Goal: Task Accomplishment & Management: Manage account settings

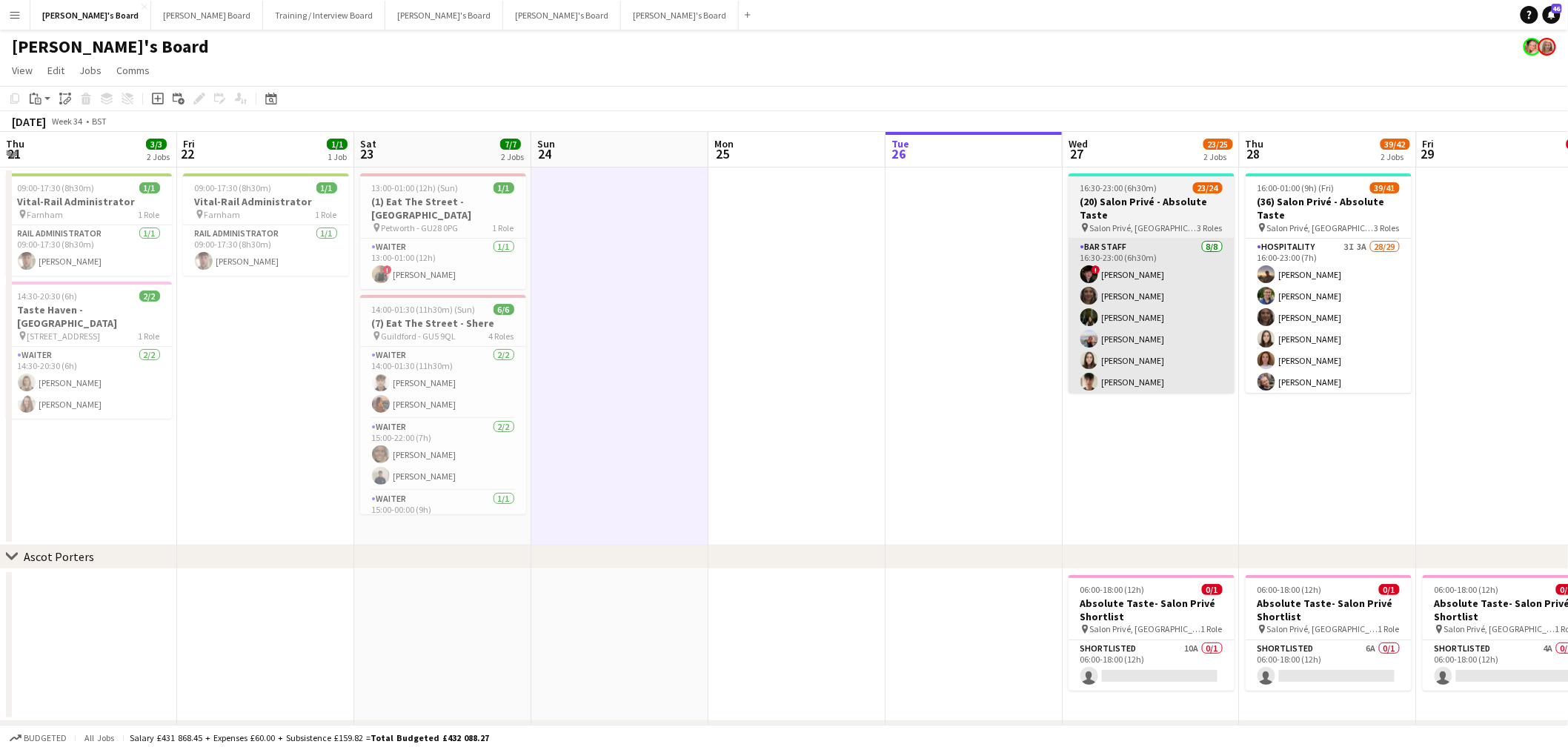
scroll to position [135, 0]
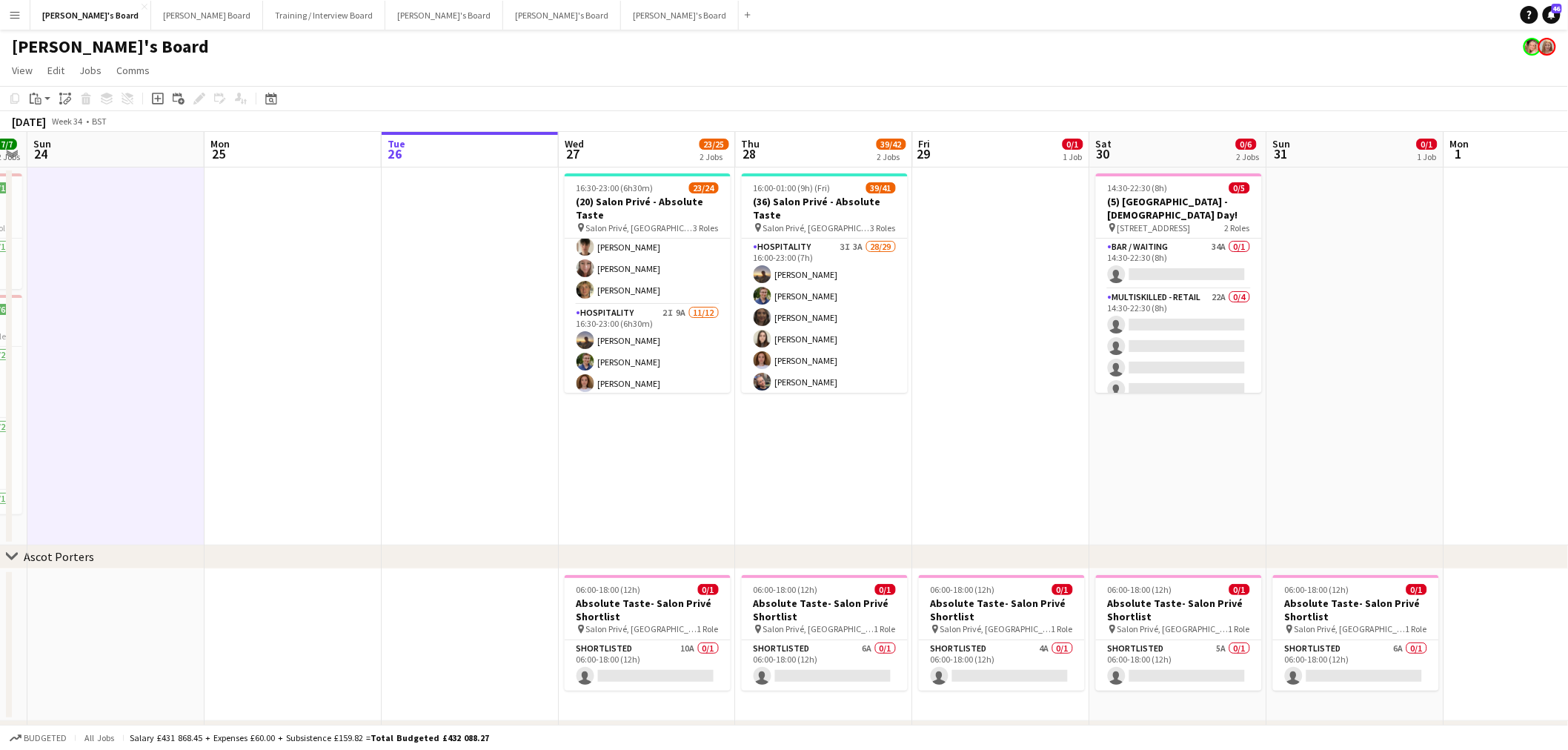
click at [529, 470] on app-calendar-viewport "Thu 21 3/3 2 Jobs Fri 22 1/1 1 Job Sat 23 7/7 2 Jobs Sun 24 Mon 25 Tue 26 Wed 2…" at bounding box center [784, 528] width 1568 height 794
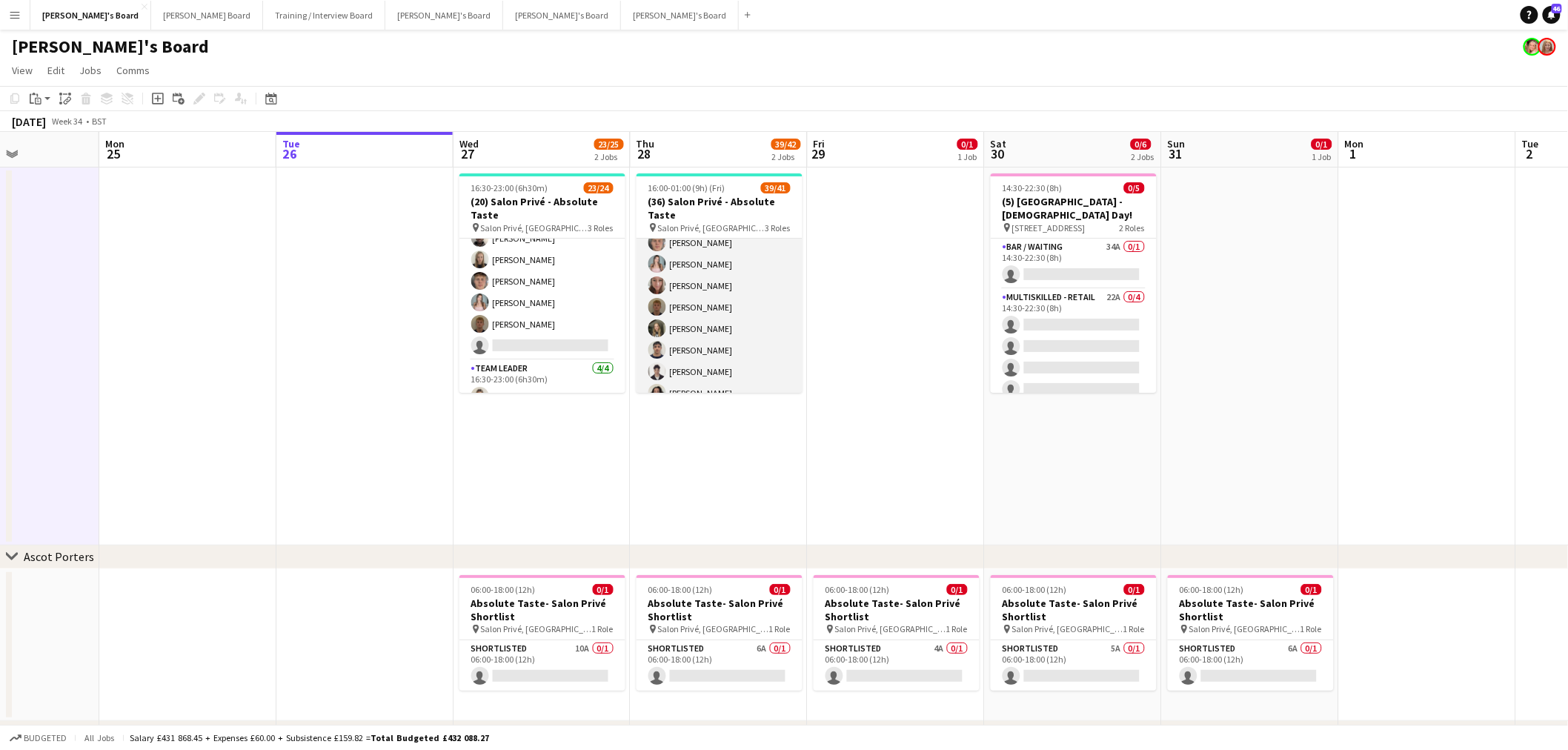
scroll to position [329, 0]
click at [720, 326] on app-card-role "Hospitality 3I 3A 28/29 16:00-23:00 (7h) [PERSON_NAME] [PERSON_NAME] [PERSON_NA…" at bounding box center [719, 235] width 166 height 652
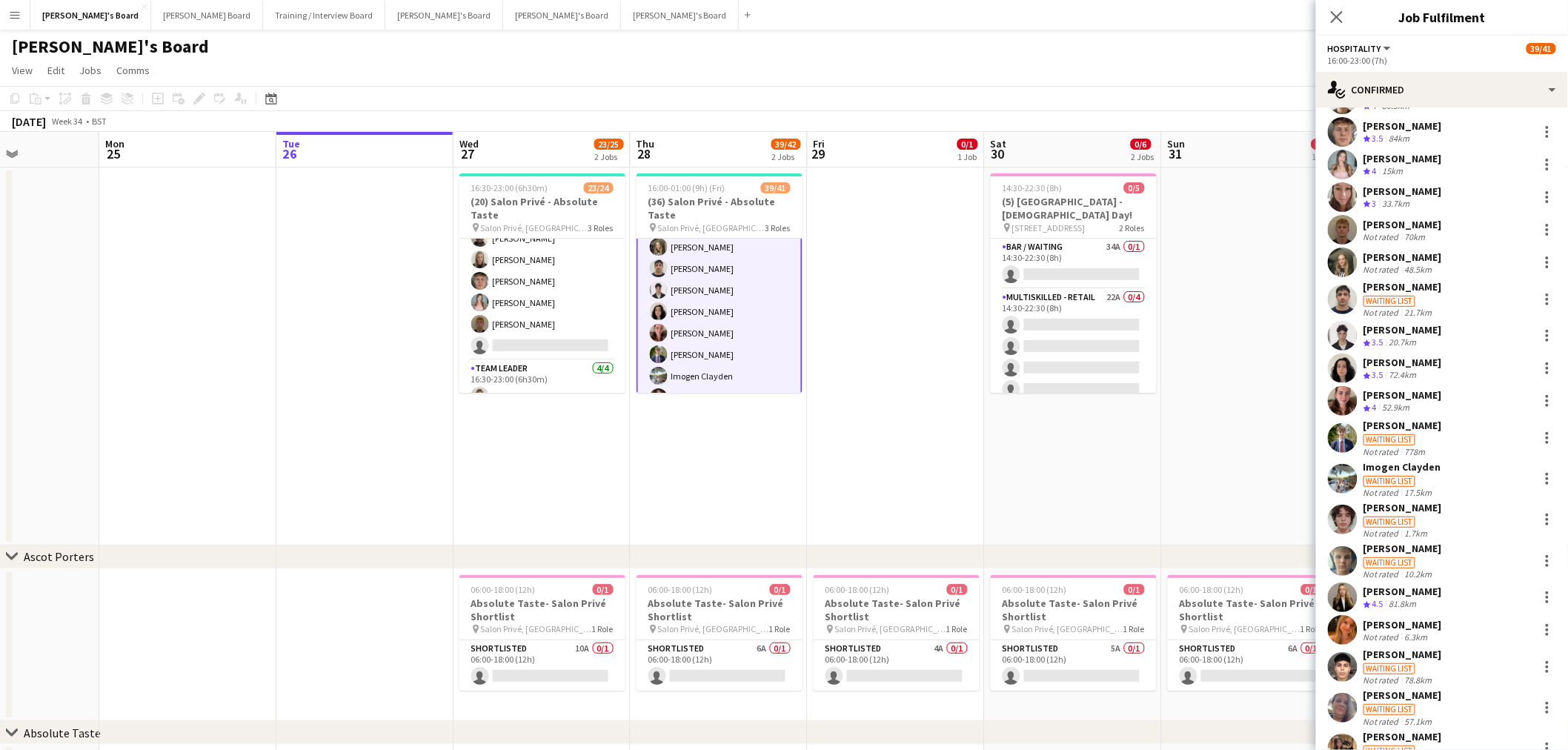
scroll to position [412, 0]
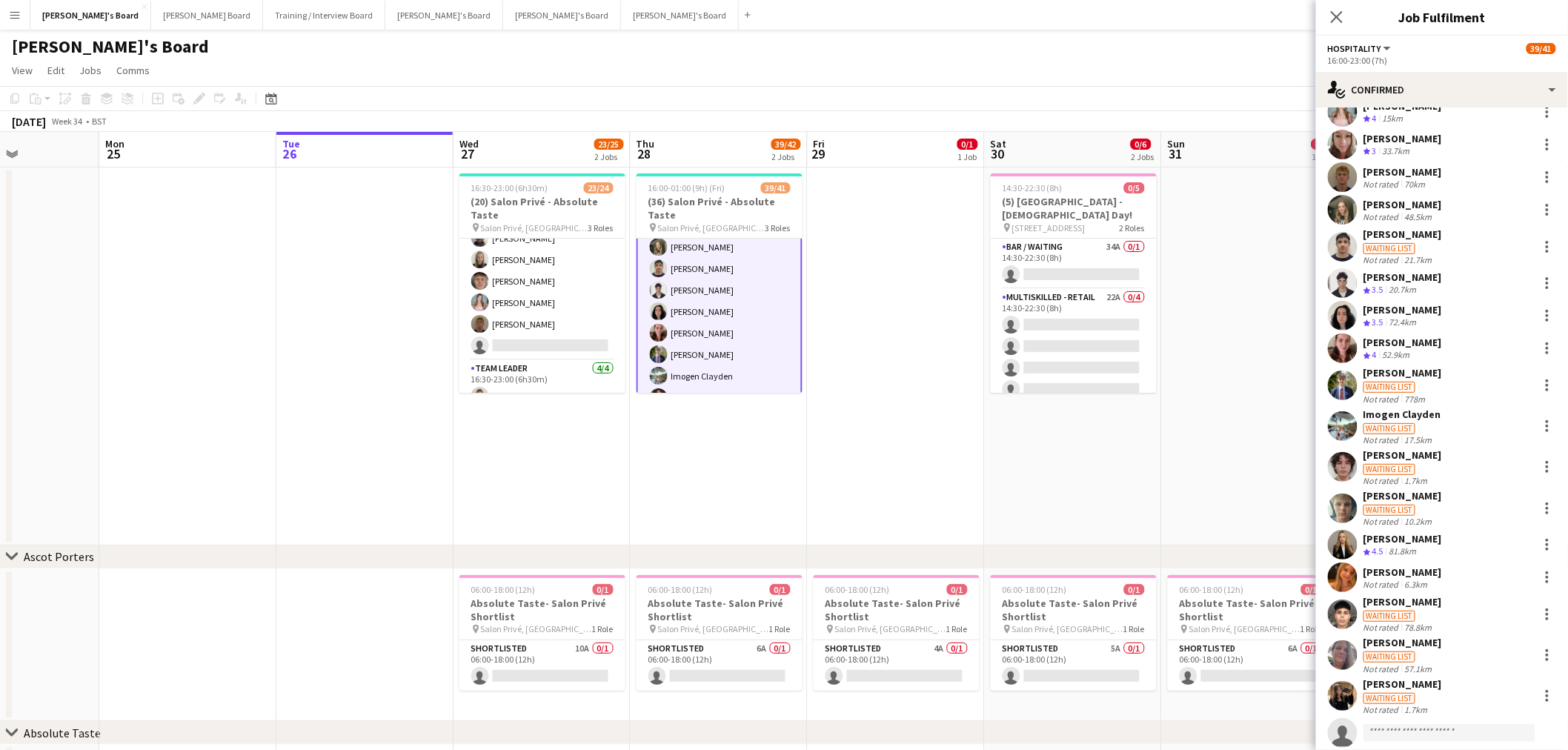
click at [1428, 307] on div "[PERSON_NAME]" at bounding box center [1403, 309] width 79 height 14
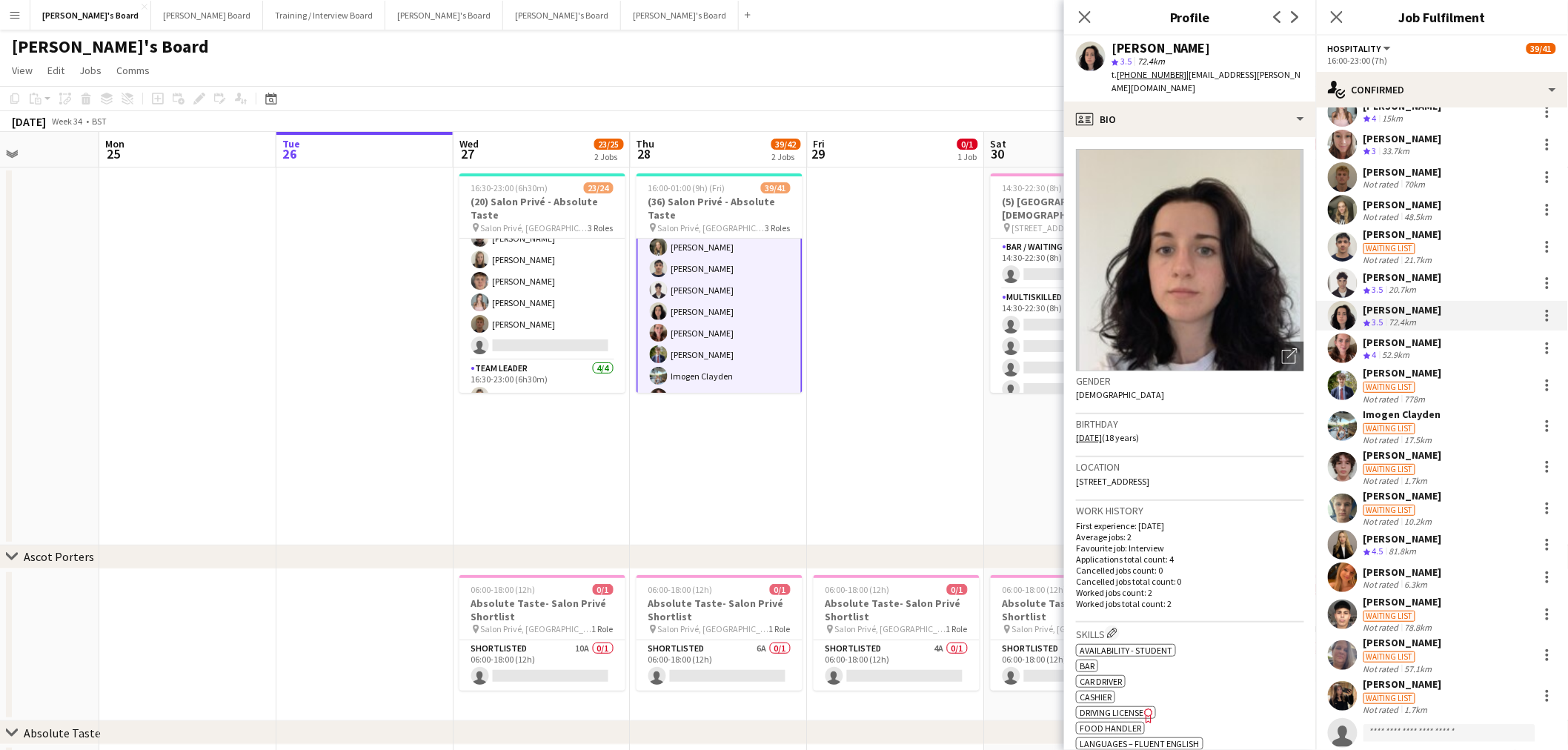
click at [1173, 52] on div "[PERSON_NAME]" at bounding box center [1162, 48] width 100 height 14
click at [1176, 51] on div "[PERSON_NAME]" at bounding box center [1162, 48] width 100 height 14
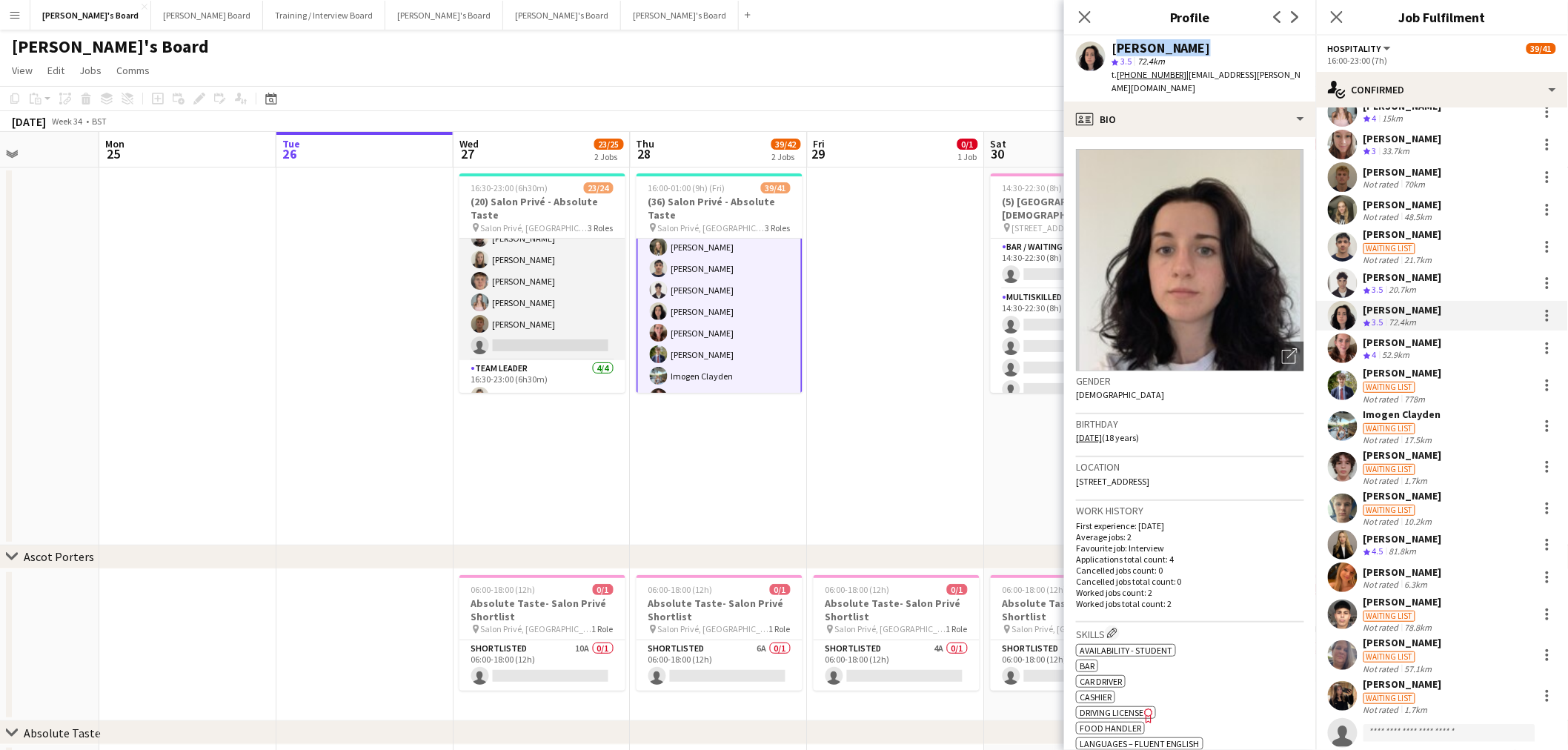
click at [534, 313] on app-card-role "Hospitality 2I 9A [DATE] 16:30-23:00 (6h30m) [PERSON_NAME] [PERSON_NAME] [PERSO…" at bounding box center [542, 217] width 166 height 287
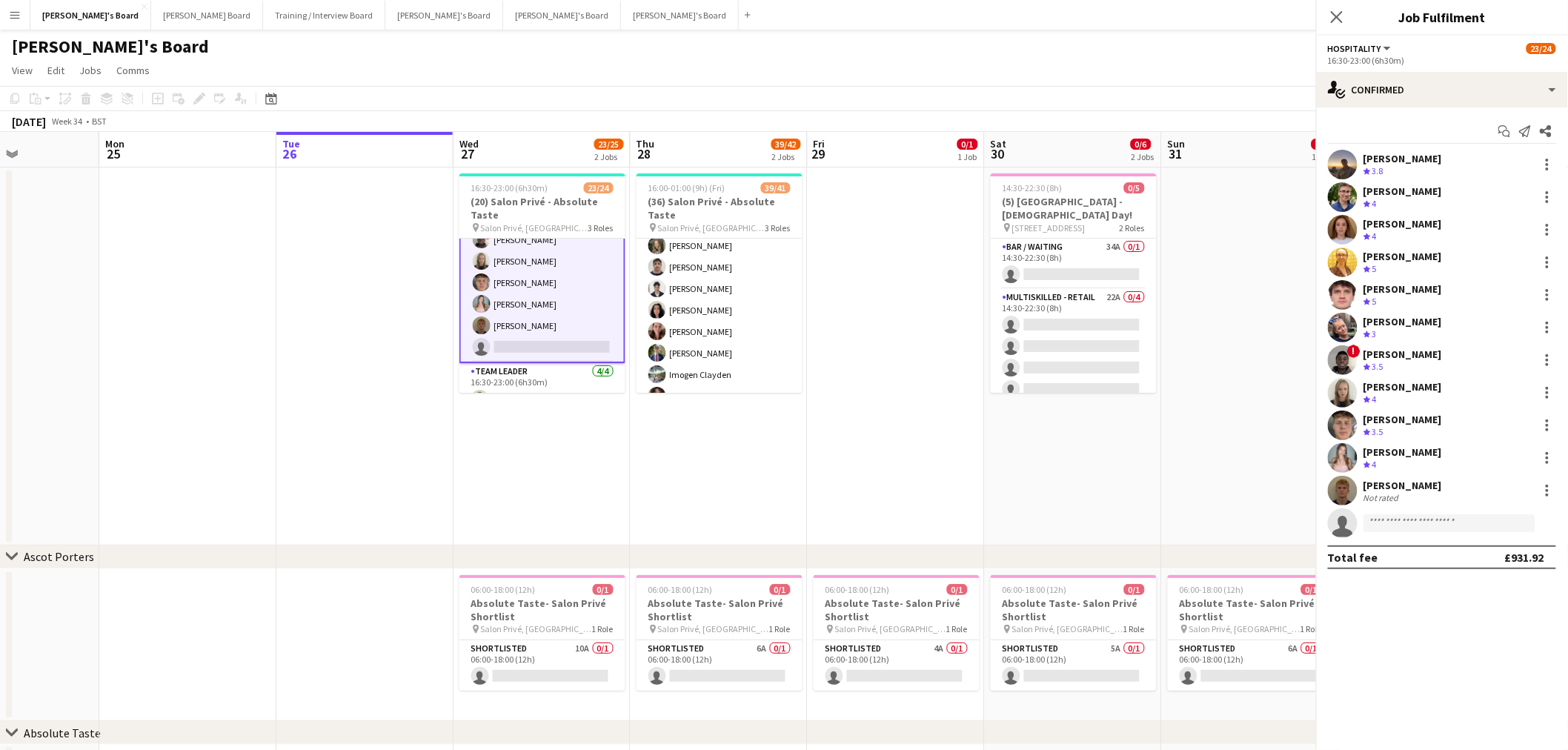
scroll to position [329, 0]
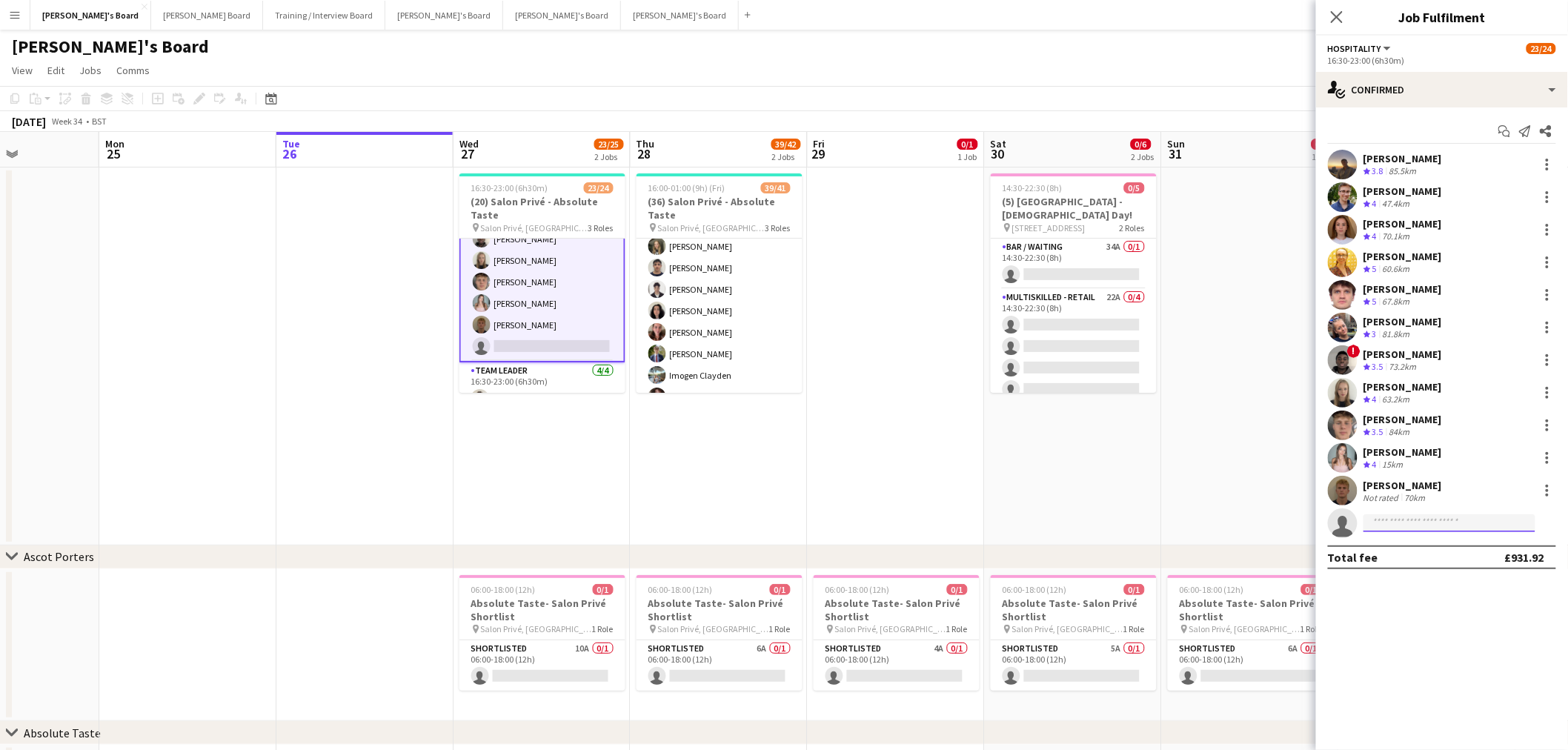
click at [1436, 523] on input at bounding box center [1450, 523] width 172 height 18
paste input "**********"
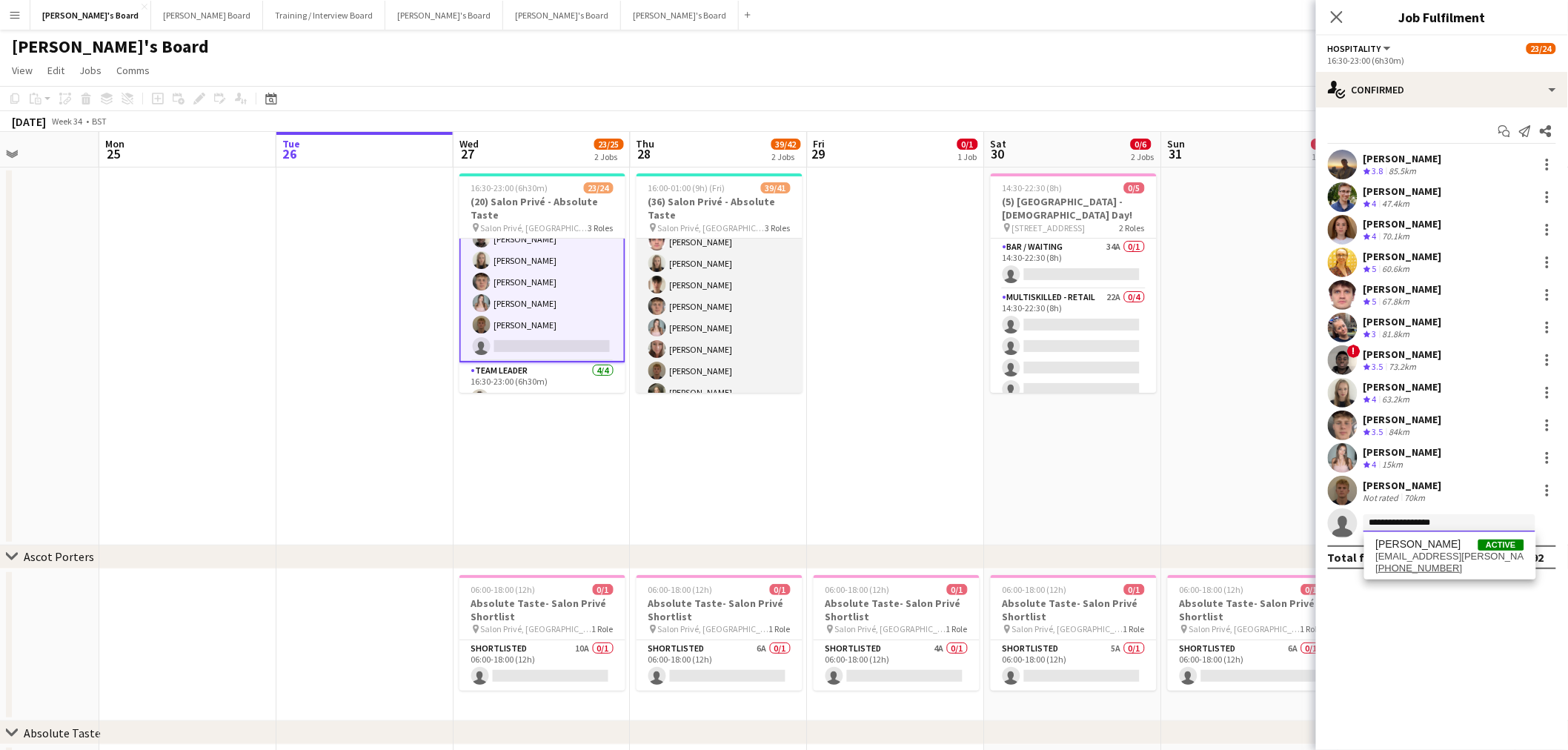
scroll to position [0, 0]
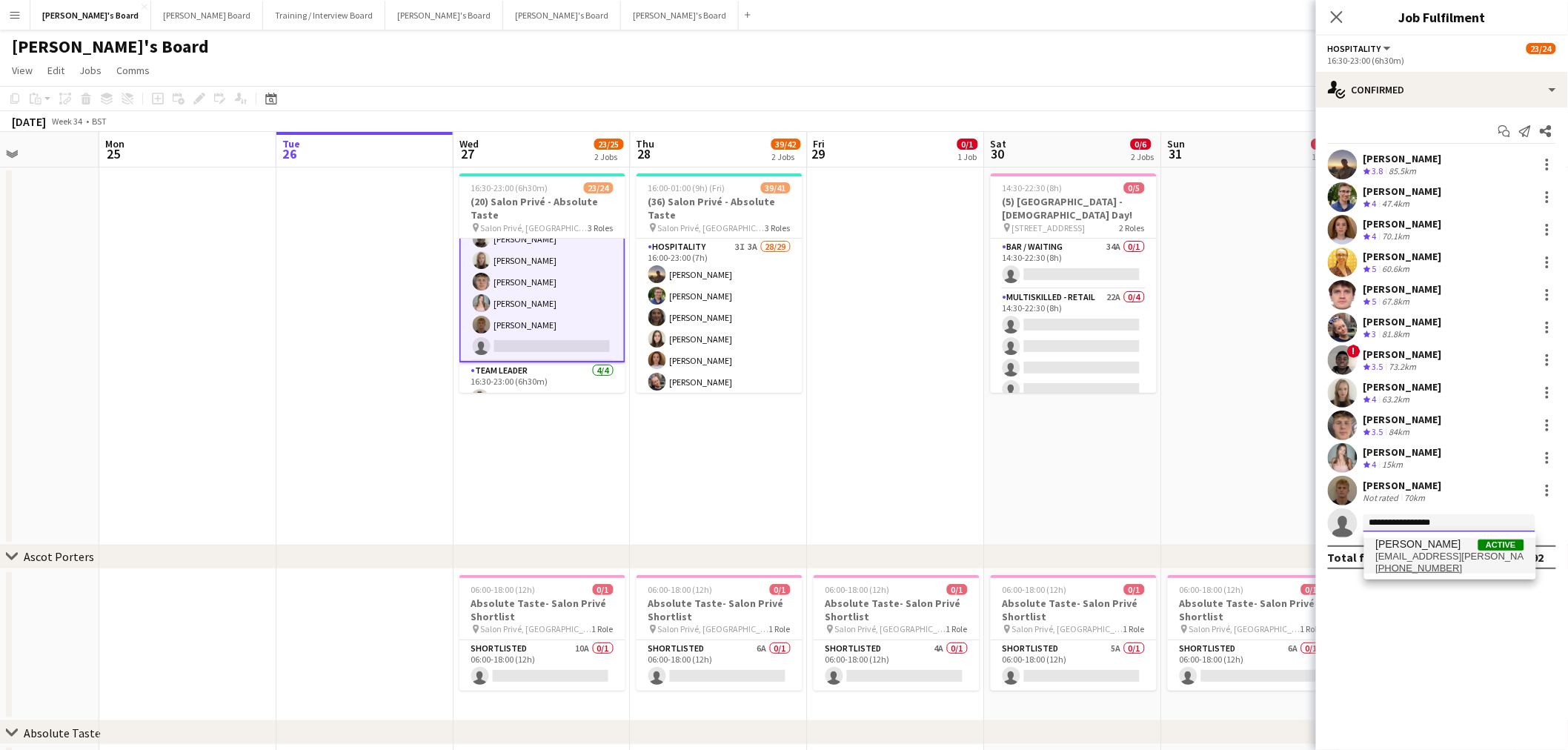
type input "**********"
click at [1462, 550] on span "[PERSON_NAME] Active" at bounding box center [1450, 544] width 148 height 13
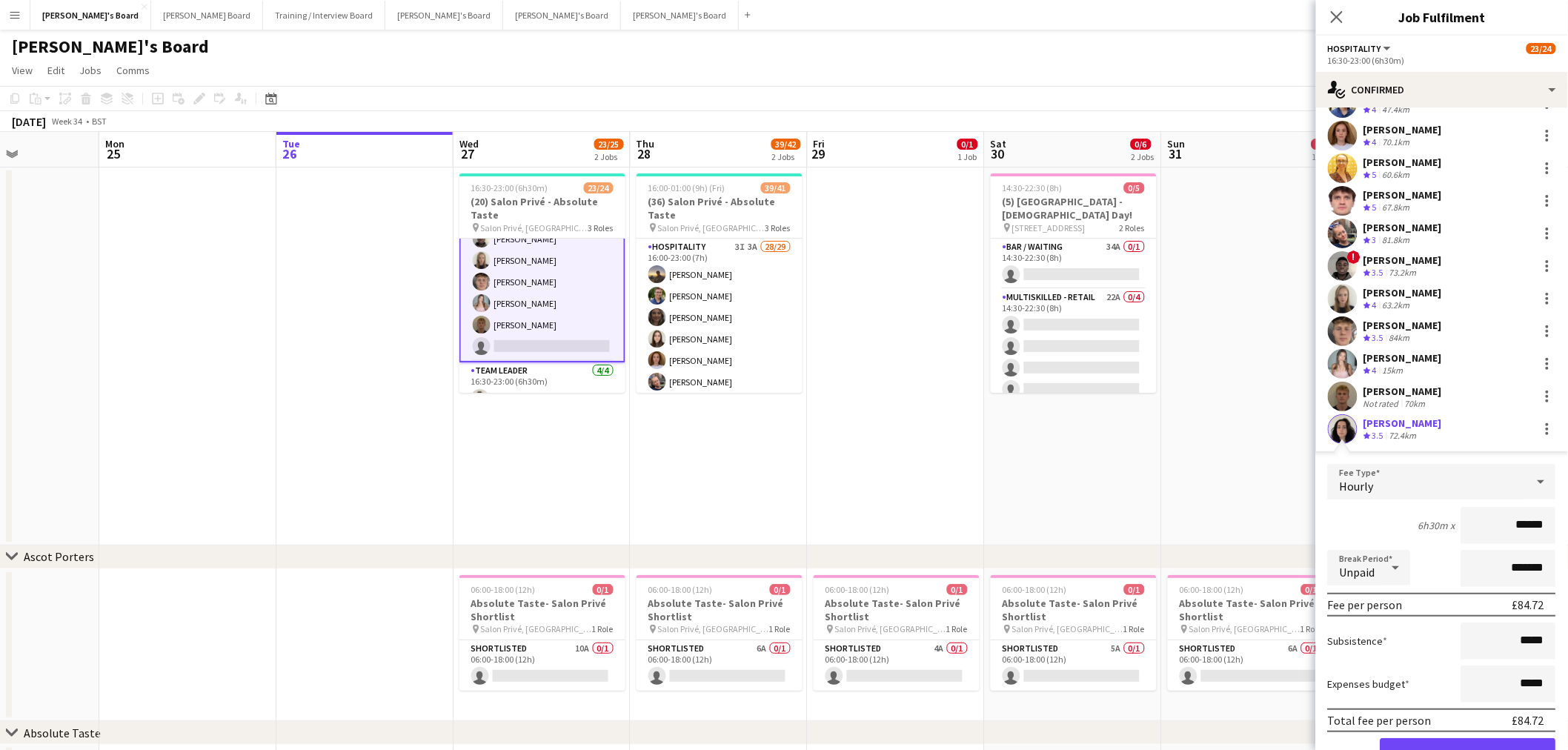
scroll to position [163, 0]
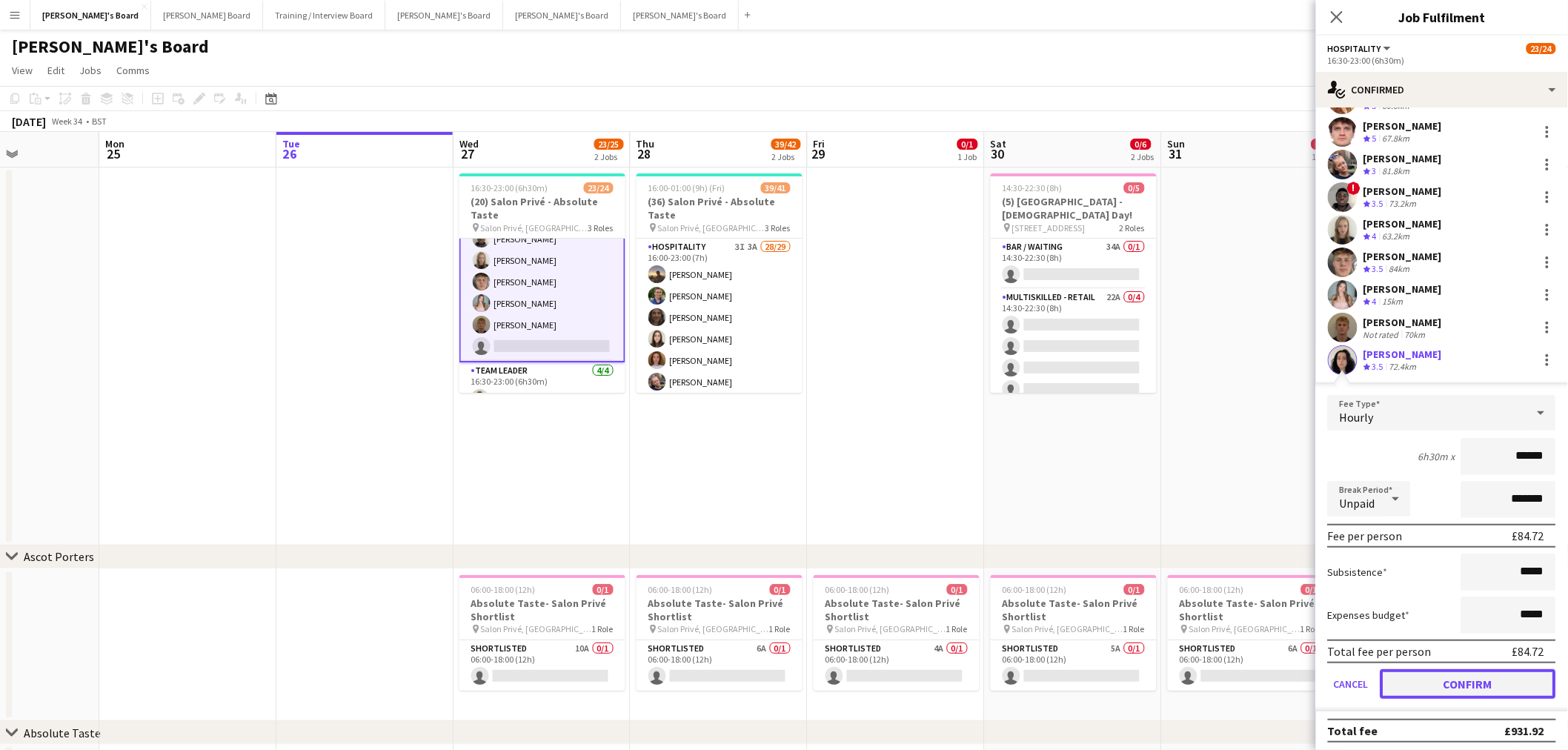
click at [1425, 677] on button "Confirm" at bounding box center [1468, 684] width 176 height 30
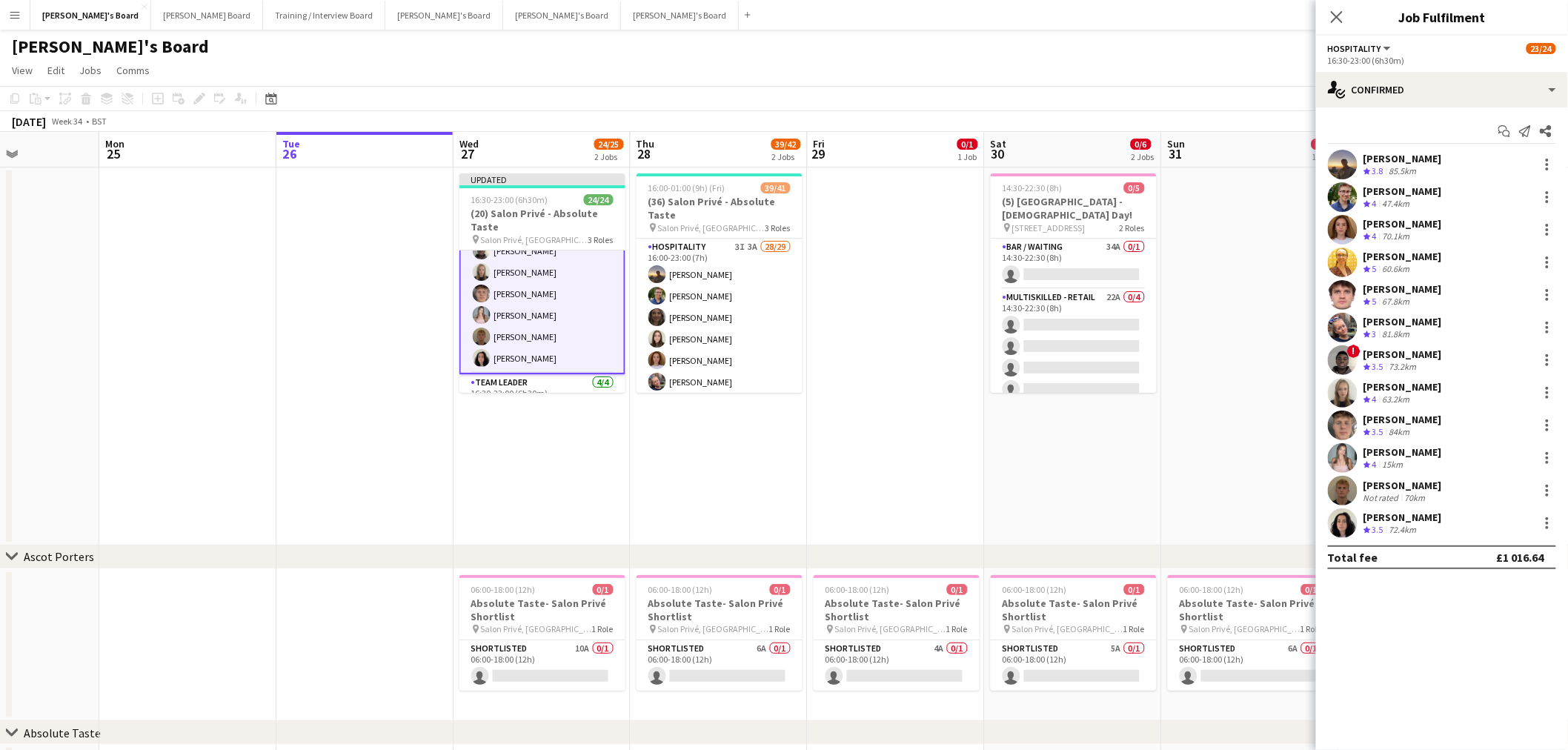
scroll to position [0, 0]
click at [925, 365] on app-date-cell at bounding box center [896, 356] width 177 height 378
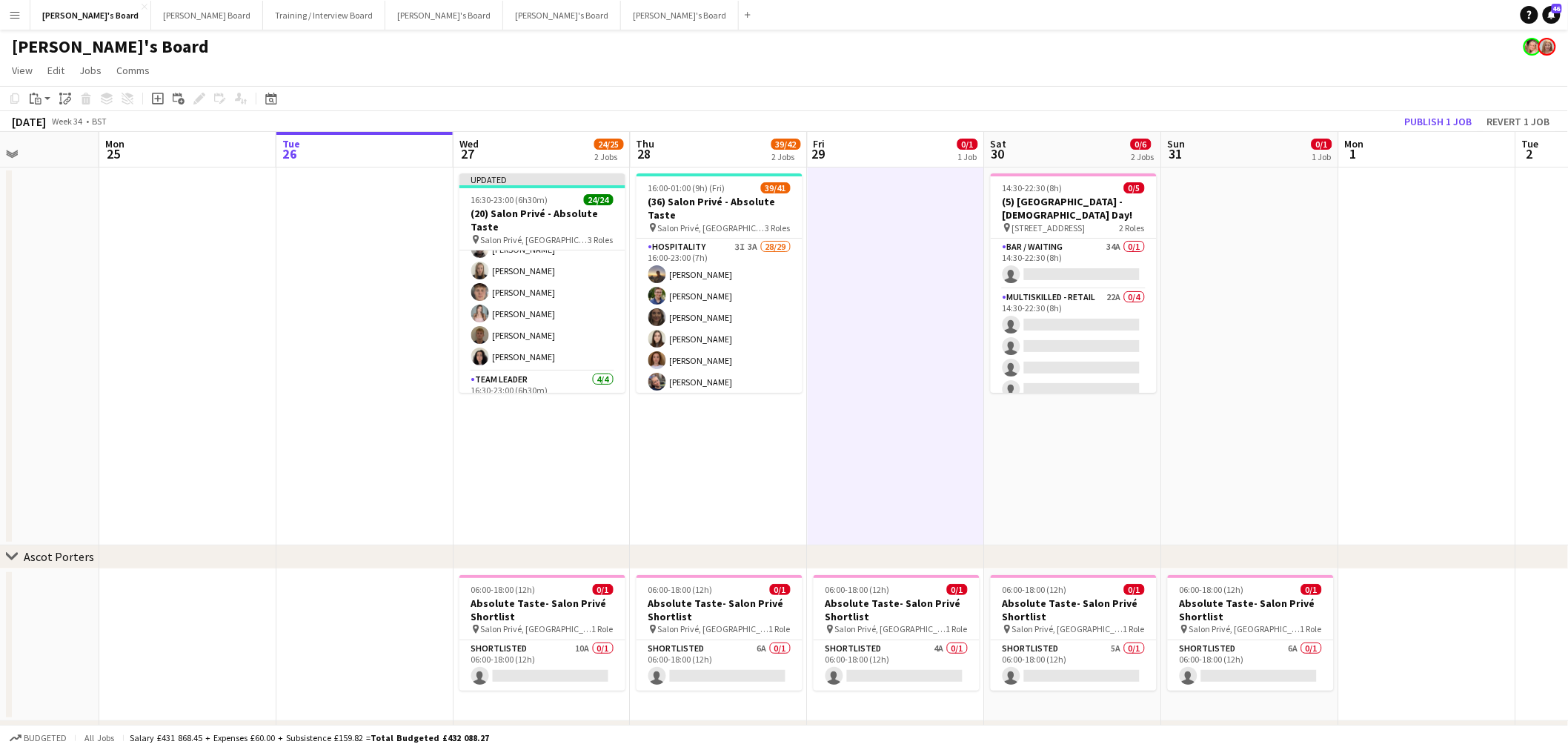
scroll to position [366, 0]
click at [1454, 119] on button "Publish 1 job" at bounding box center [1438, 121] width 79 height 19
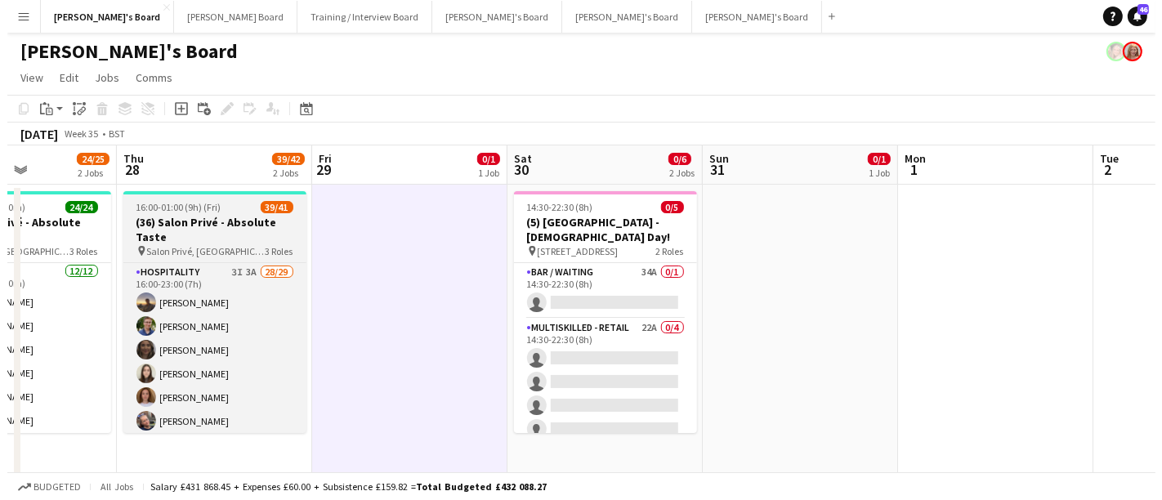
scroll to position [221, 0]
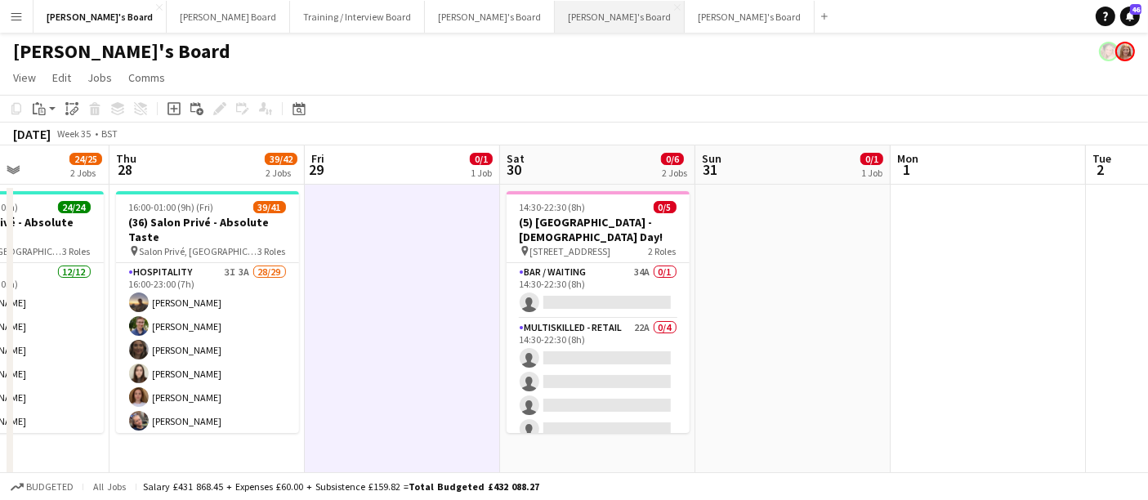
click at [555, 21] on button "[PERSON_NAME]'s Board Close" at bounding box center [620, 17] width 130 height 32
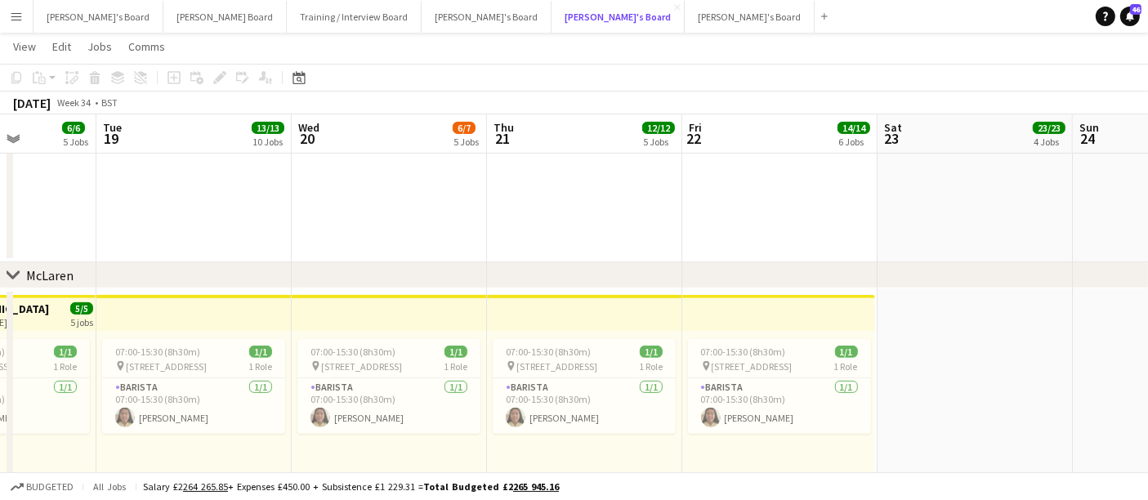
scroll to position [549, 0]
click at [78, 25] on button "[PERSON_NAME]'s Board Close" at bounding box center [99, 17] width 130 height 32
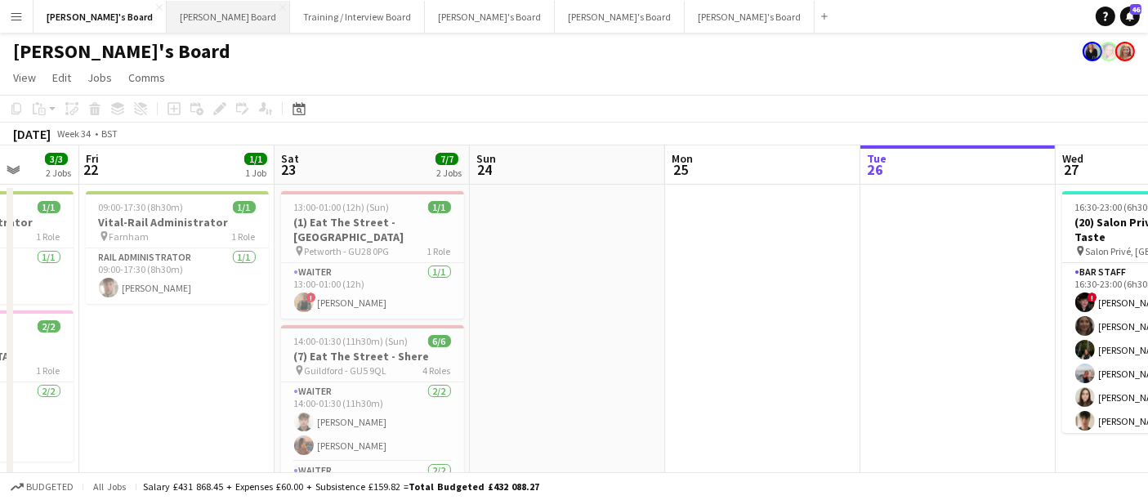
click at [181, 22] on button "[PERSON_NAME] Board Close" at bounding box center [228, 17] width 123 height 32
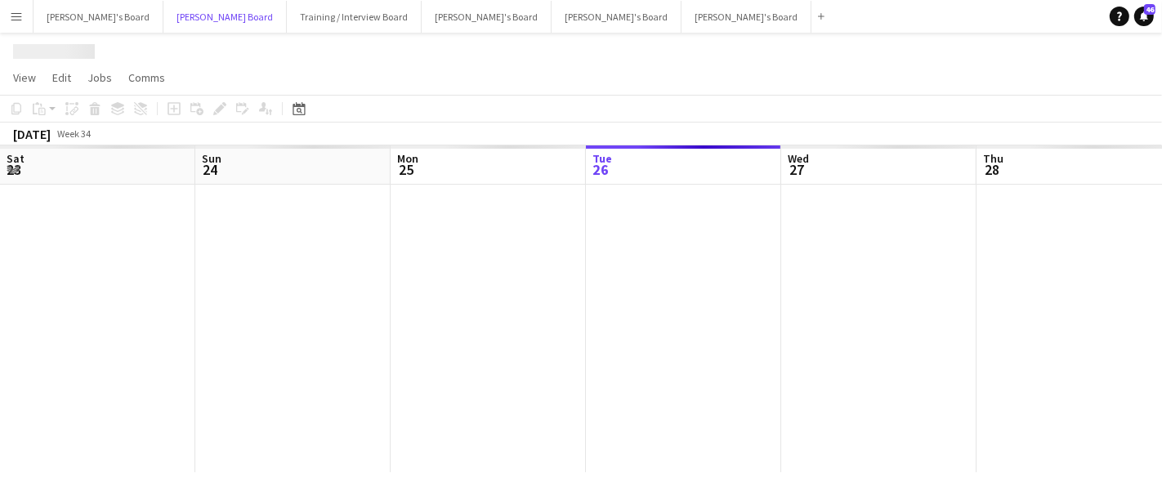
scroll to position [0, 390]
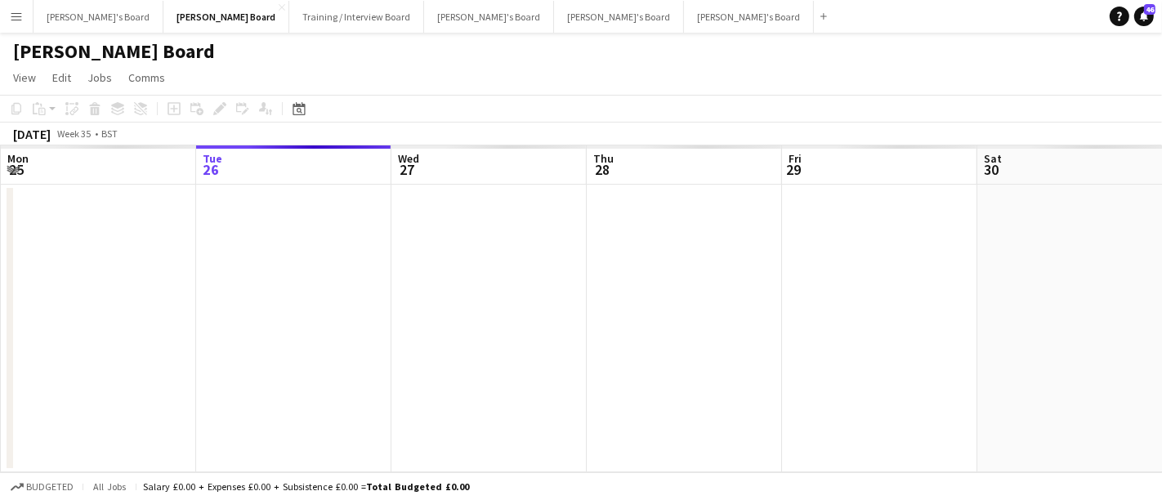
click at [22, 16] on app-icon "Menu" at bounding box center [16, 16] width 13 height 13
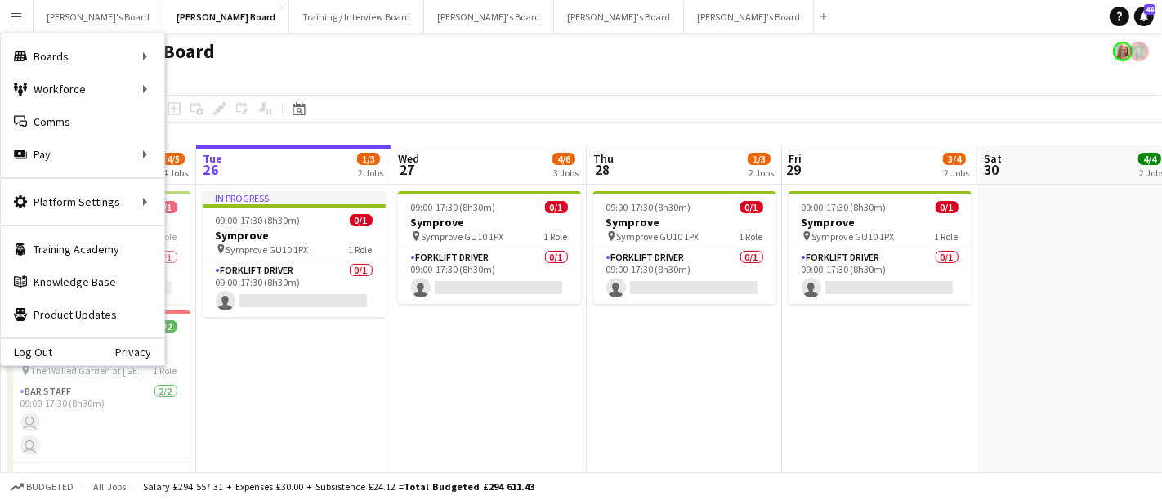
click at [5, 15] on button "Menu" at bounding box center [16, 16] width 33 height 33
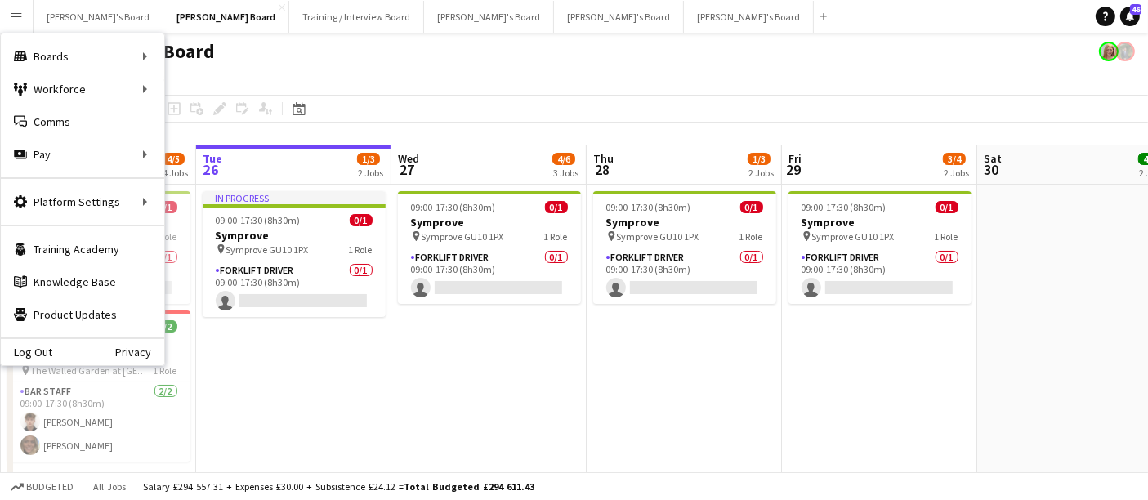
click at [7, 15] on button "Menu" at bounding box center [16, 16] width 33 height 33
click at [208, 80] on link "All jobs" at bounding box center [246, 89] width 163 height 33
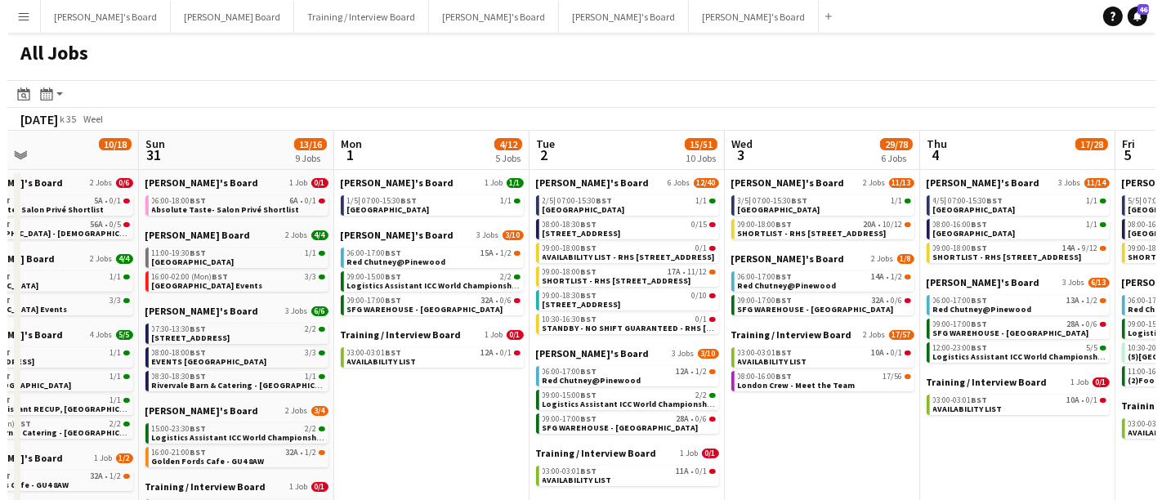
scroll to position [0, 470]
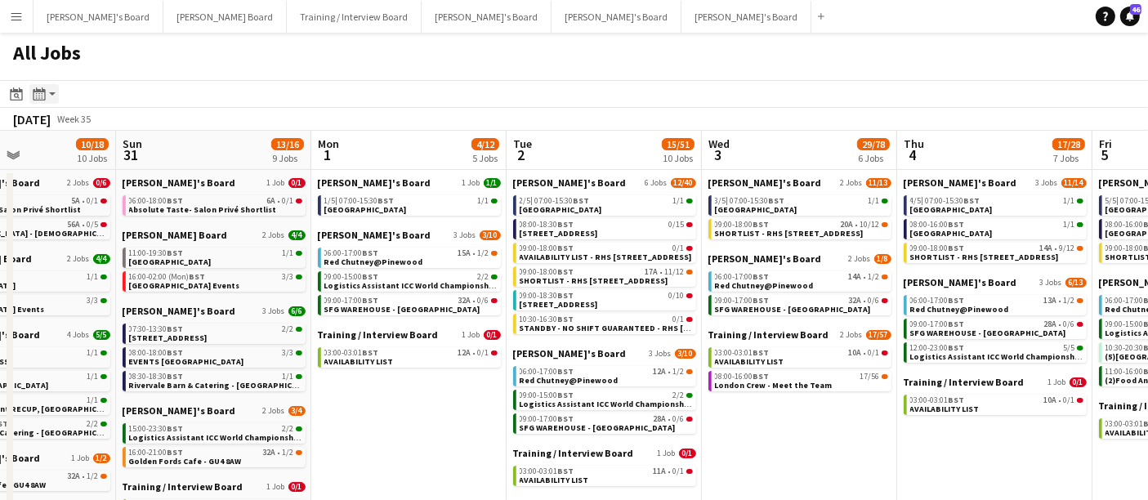
click at [42, 98] on icon at bounding box center [42, 98] width 2 height 1
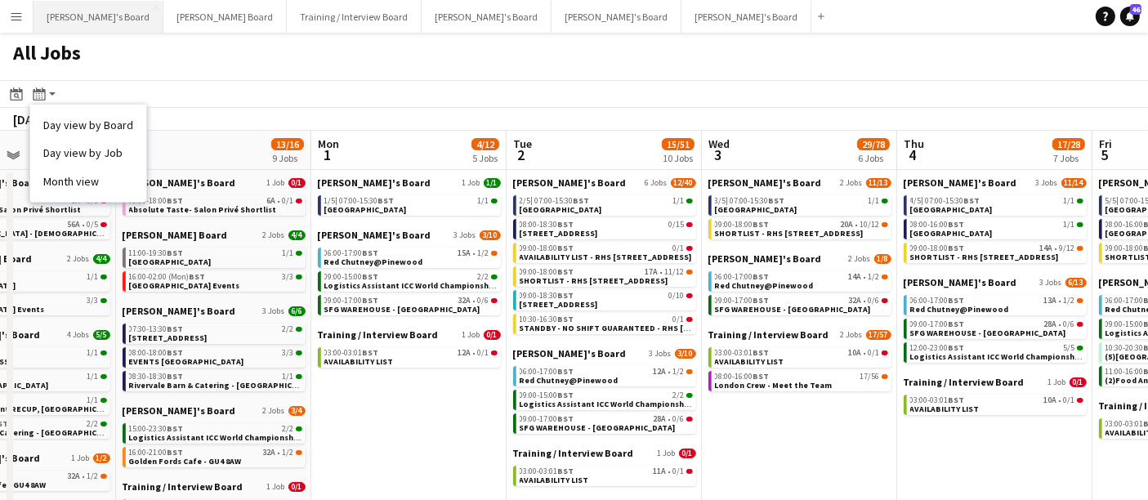
click at [92, 13] on button "[PERSON_NAME]'s Board Close" at bounding box center [99, 17] width 130 height 32
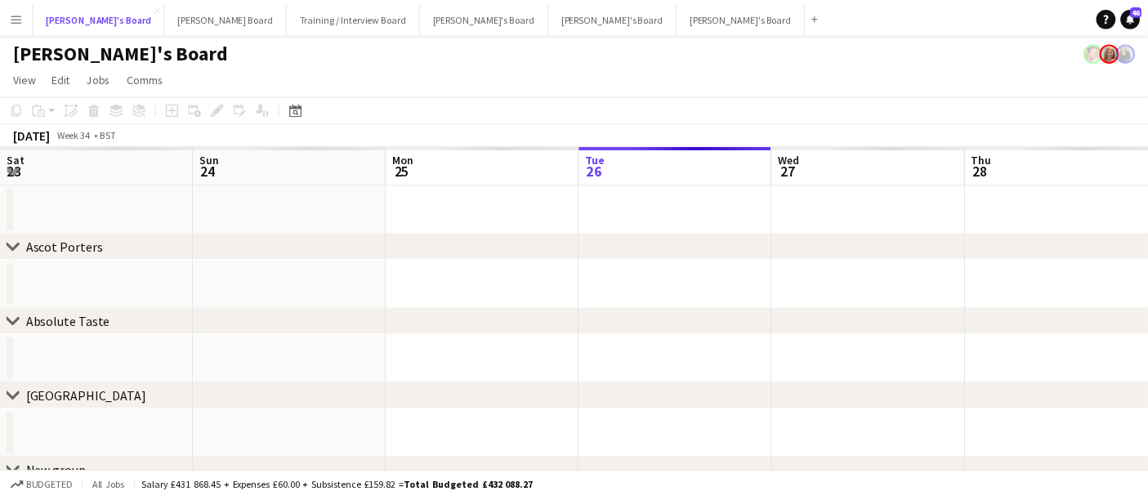
scroll to position [0, 390]
